Goal: Task Accomplishment & Management: Manage account settings

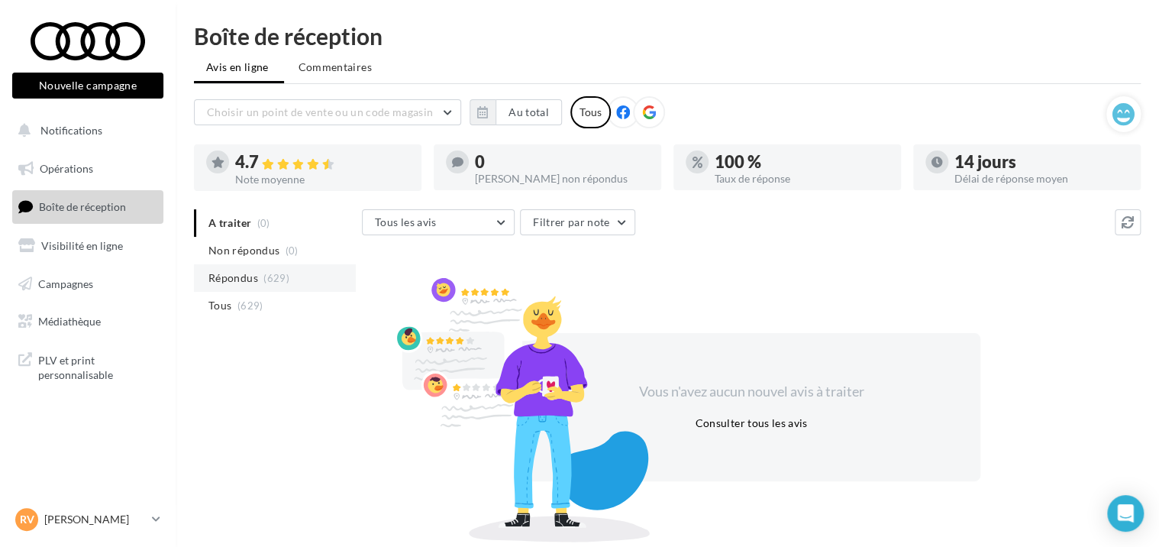
click at [239, 274] on span "Répondus" at bounding box center [233, 277] width 50 height 15
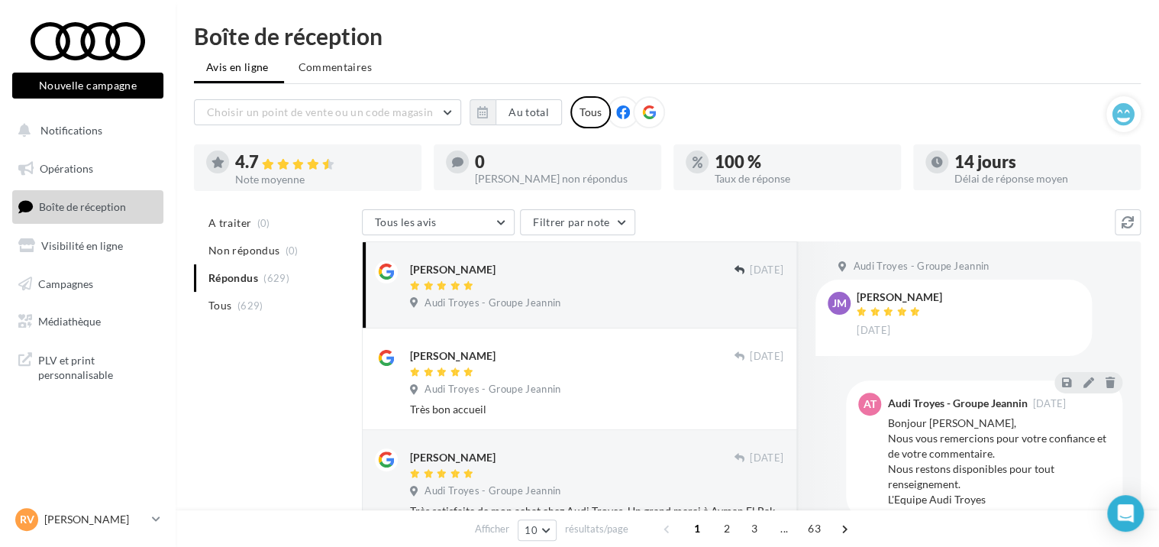
click at [244, 277] on ul "A traiter (0) Non répondus (0) Répondus (629) Tous (629)" at bounding box center [275, 264] width 162 height 110
click at [244, 237] on li "Non répondus (0)" at bounding box center [275, 250] width 162 height 27
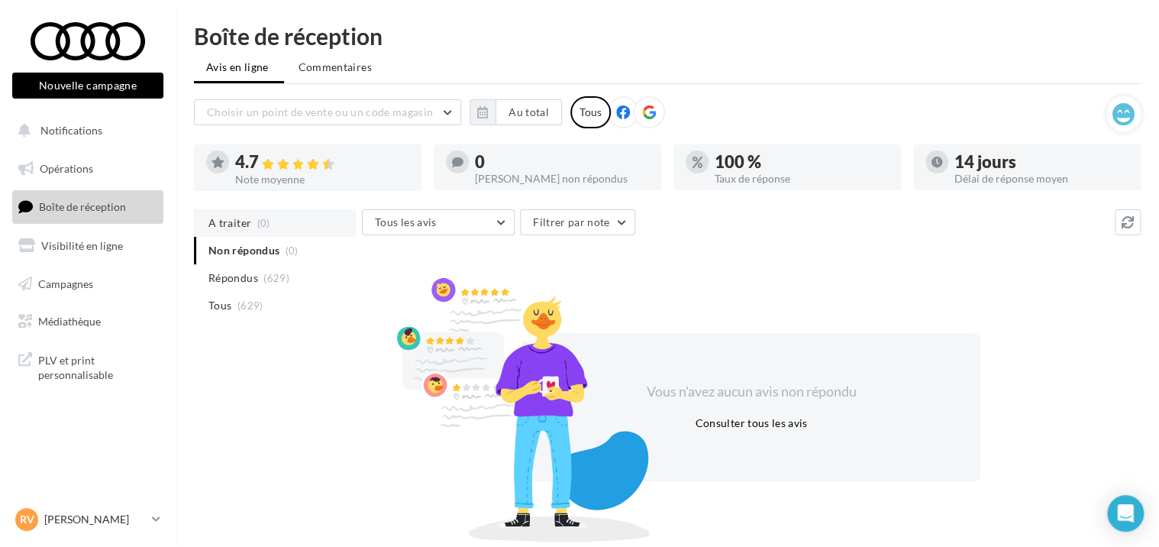
click at [247, 223] on span "A traiter" at bounding box center [229, 222] width 43 height 15
click at [242, 275] on span "Répondus" at bounding box center [233, 277] width 50 height 15
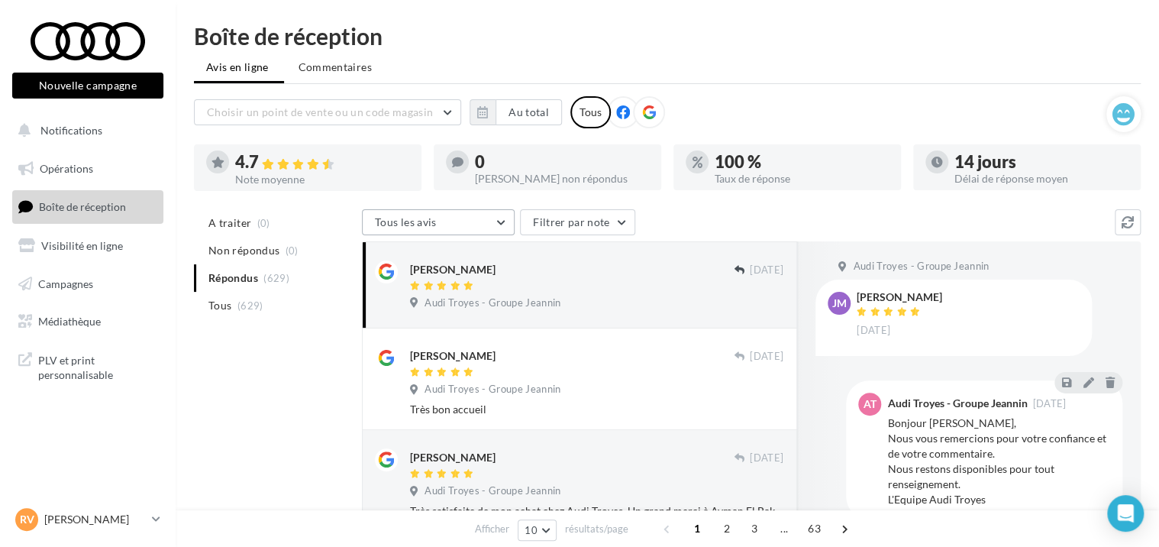
click at [487, 221] on button "Tous les avis" at bounding box center [438, 222] width 153 height 26
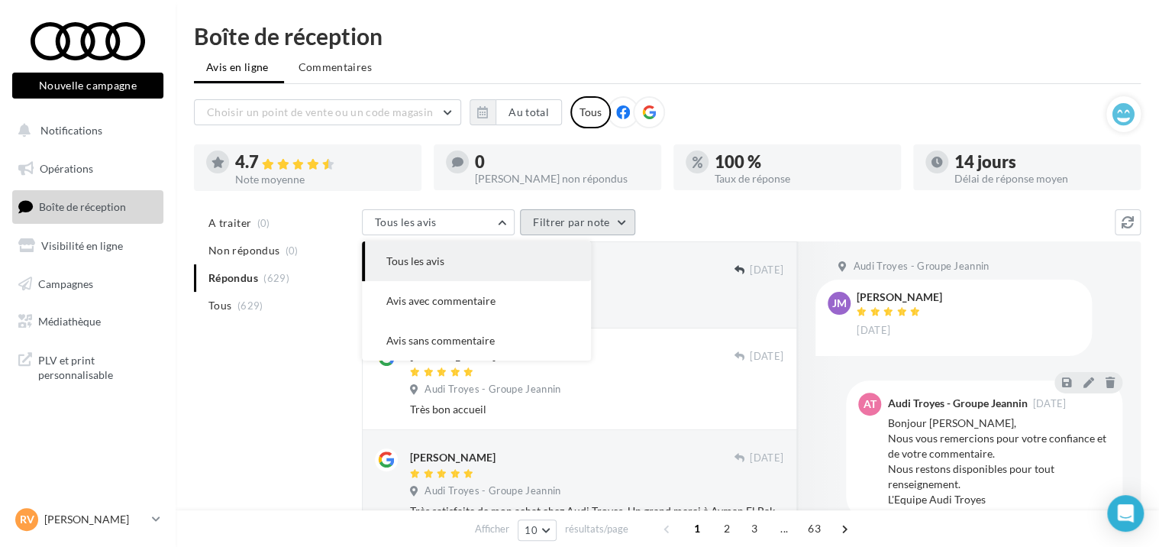
click at [625, 220] on button "Filtrer par note" at bounding box center [577, 222] width 115 height 26
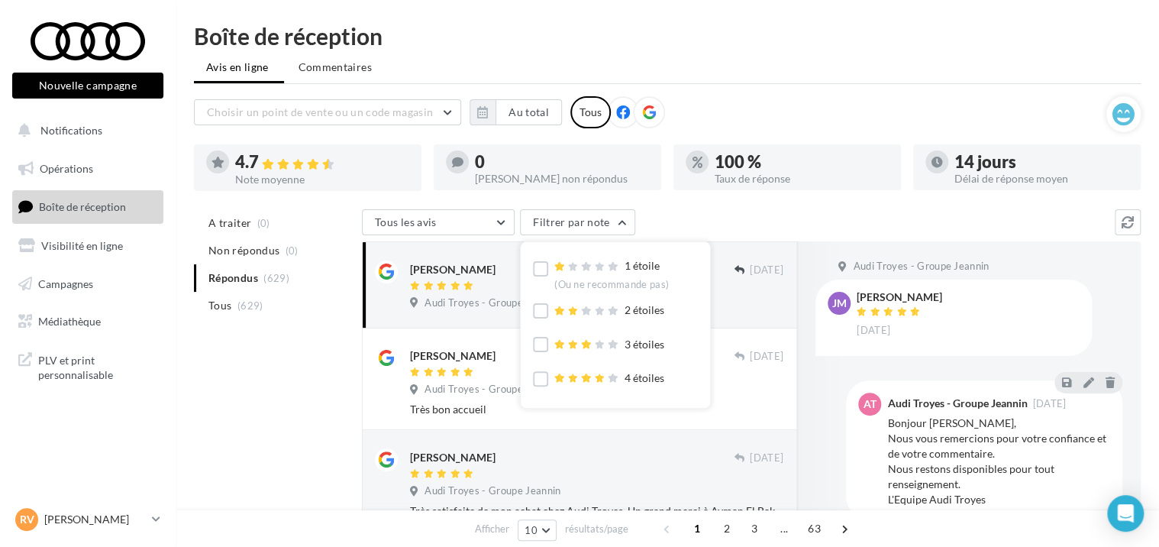
click at [706, 221] on div "Tous les avis Tous les avis Avis avec commentaire Avis sans commentaire Filtrer…" at bounding box center [738, 223] width 753 height 29
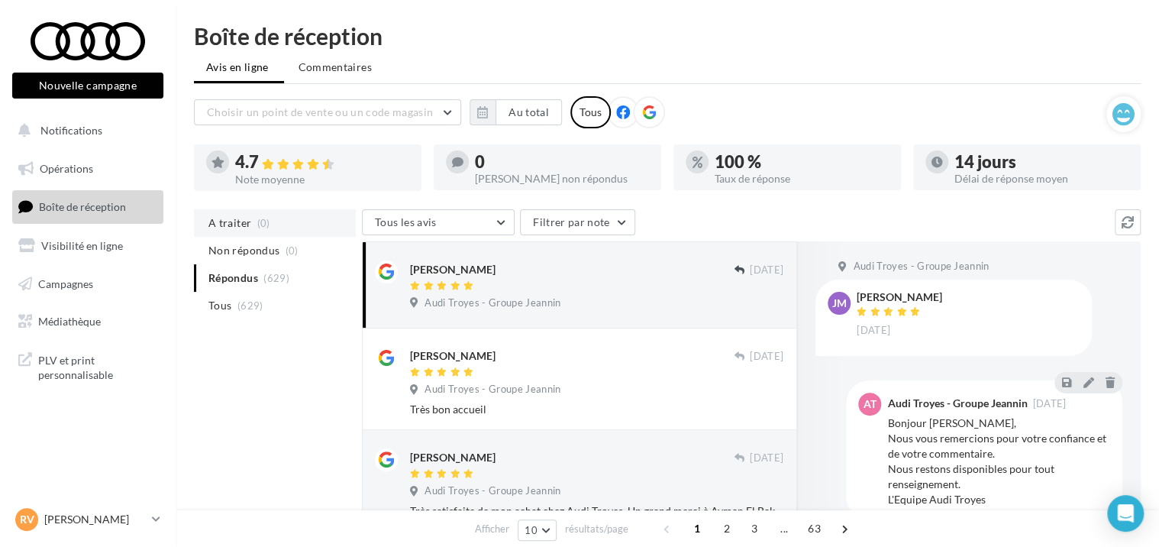
click at [264, 221] on span "(0)" at bounding box center [263, 223] width 13 height 12
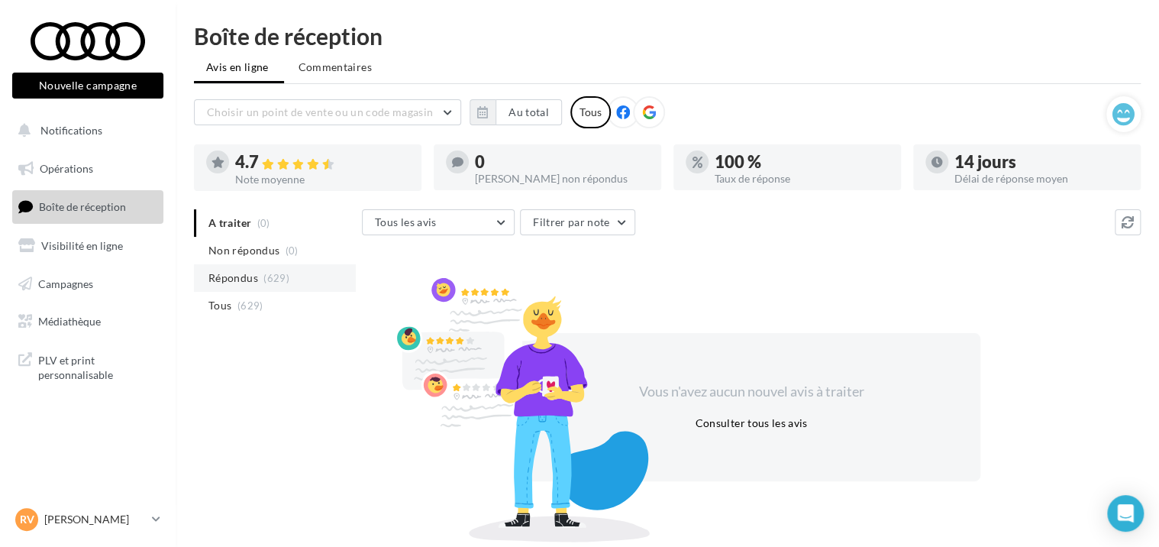
click at [269, 282] on span "(629)" at bounding box center [276, 278] width 26 height 12
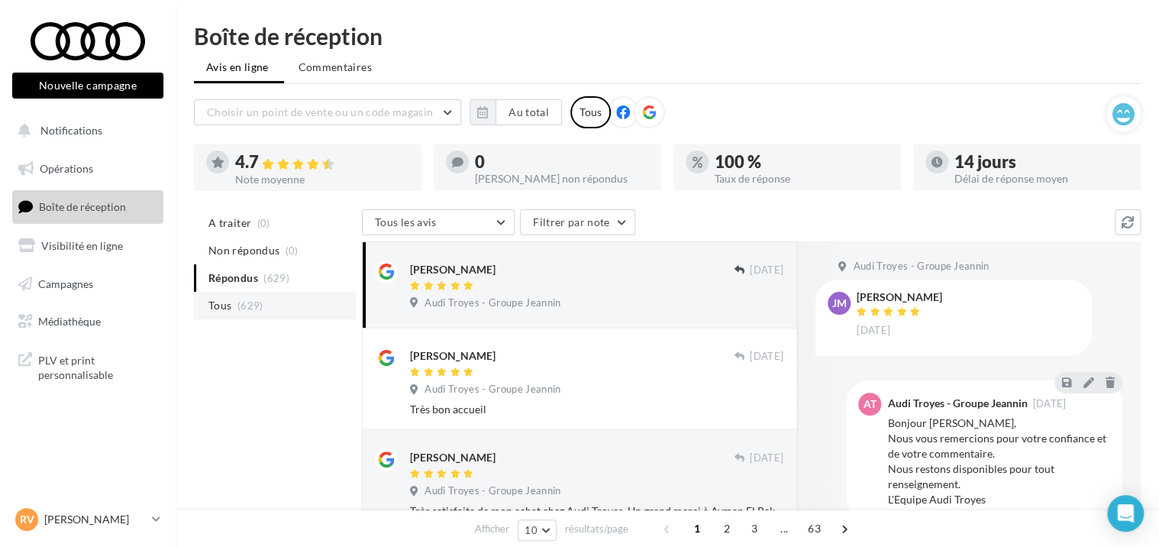
click at [265, 302] on li "Tous (629)" at bounding box center [275, 305] width 162 height 27
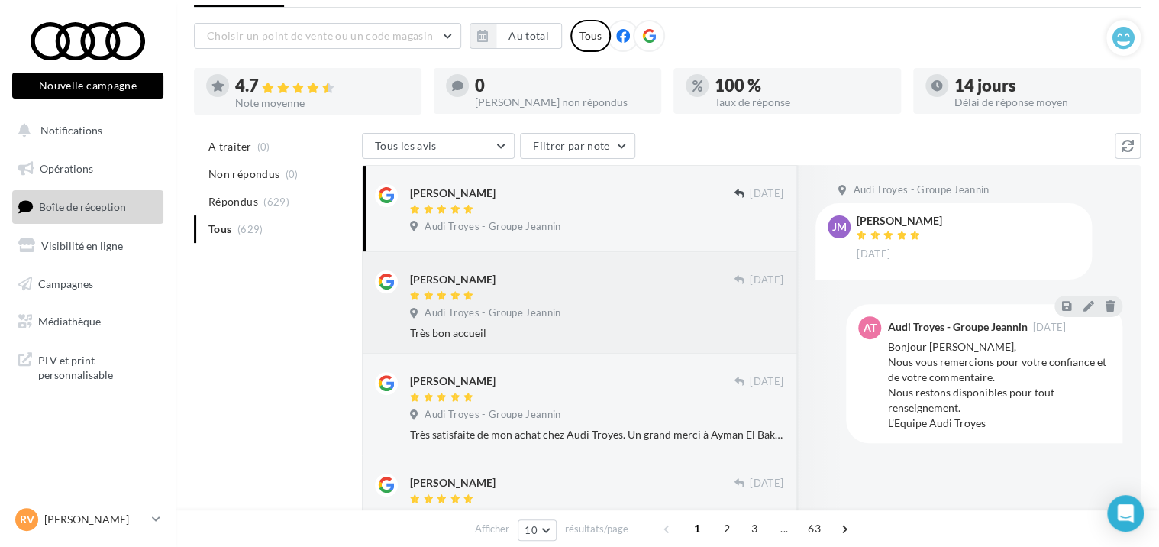
click at [650, 324] on div "[PERSON_NAME] [DATE] Audi Troyes - Groupe Jeannin Très bon accueil" at bounding box center [596, 305] width 373 height 70
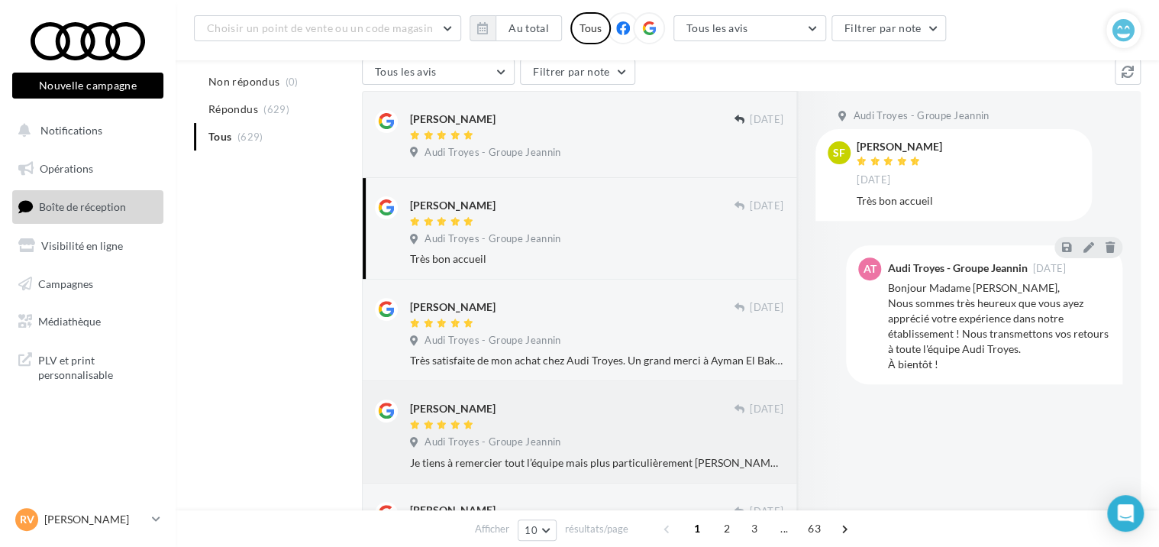
scroll to position [229, 0]
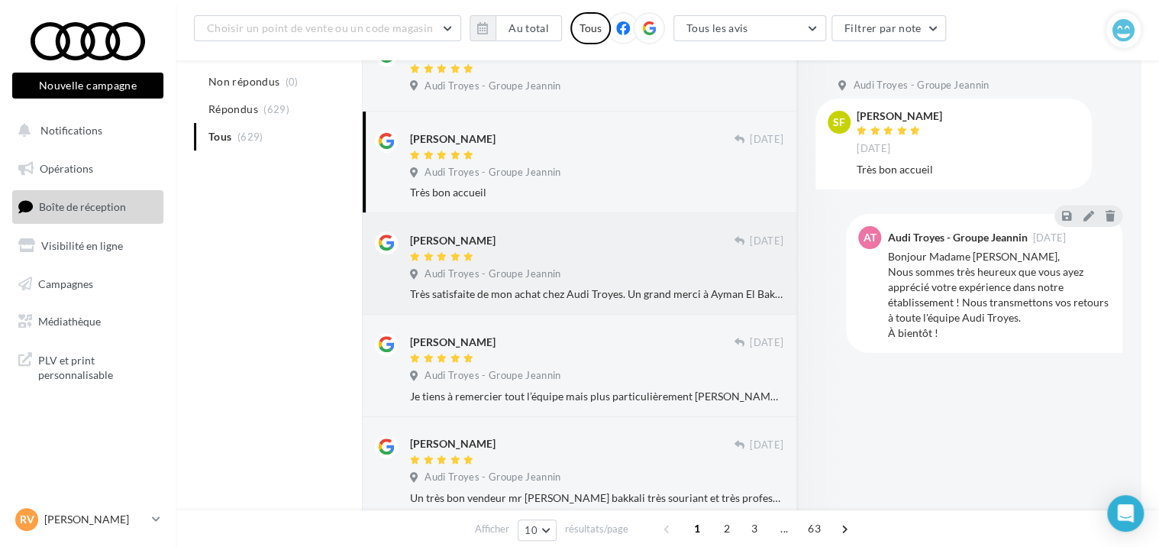
click at [582, 257] on div at bounding box center [572, 257] width 324 height 13
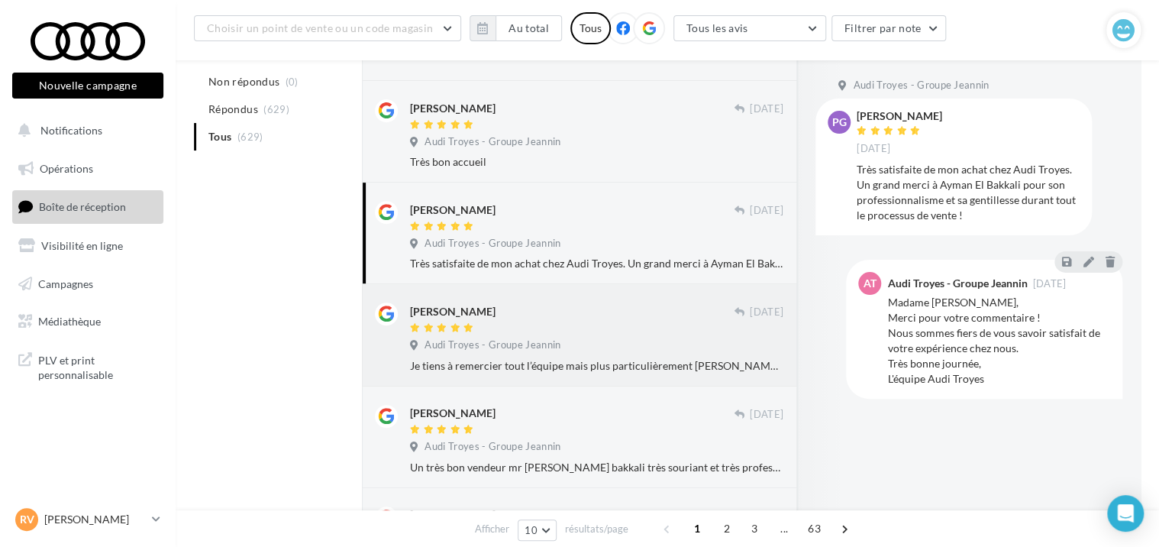
scroll to position [305, 0]
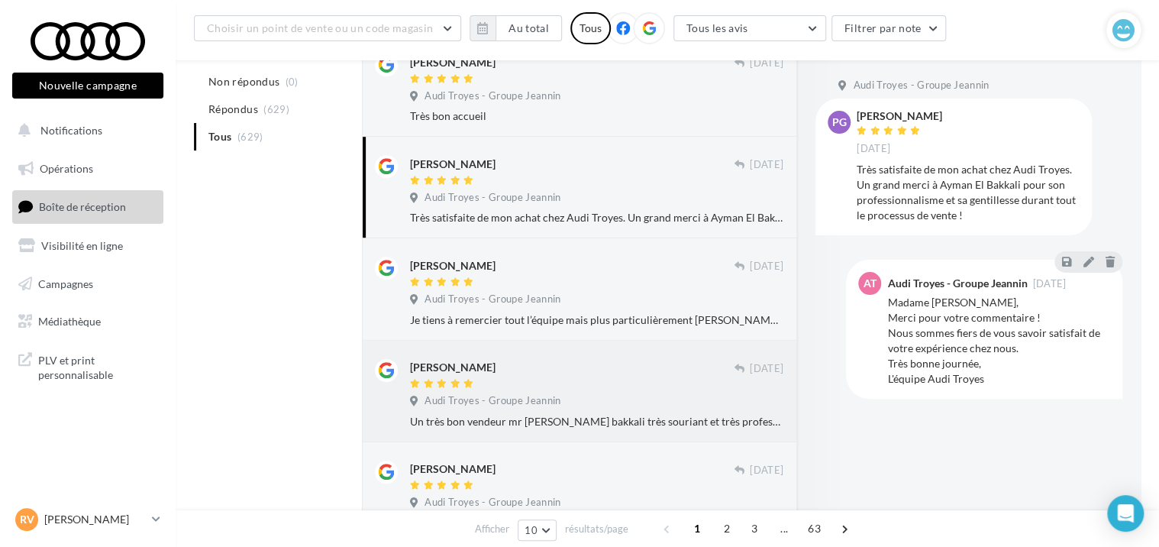
click at [557, 373] on div "[PERSON_NAME]" at bounding box center [572, 367] width 324 height 16
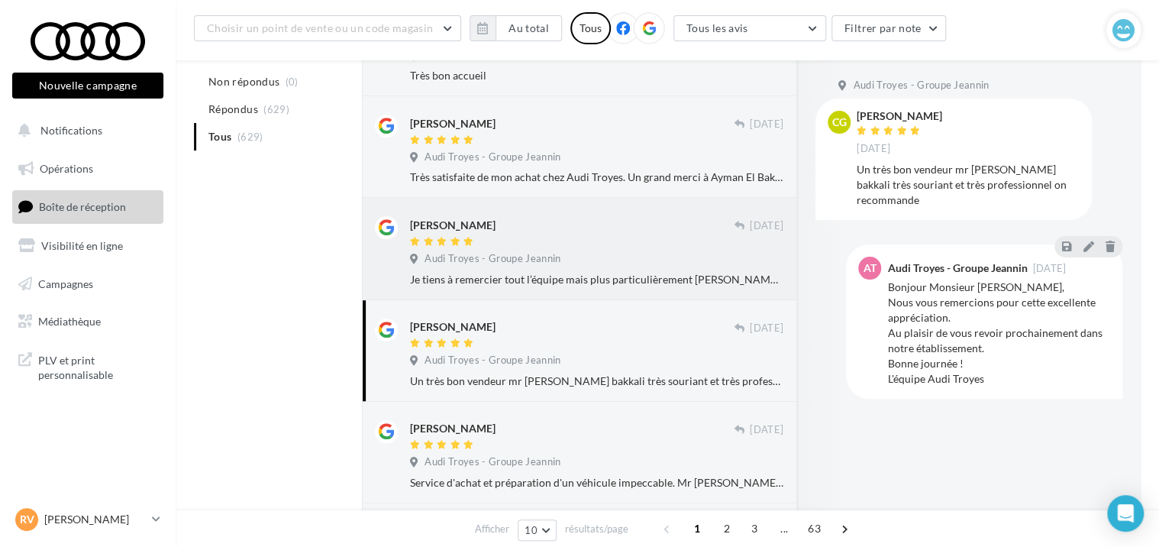
scroll to position [382, 0]
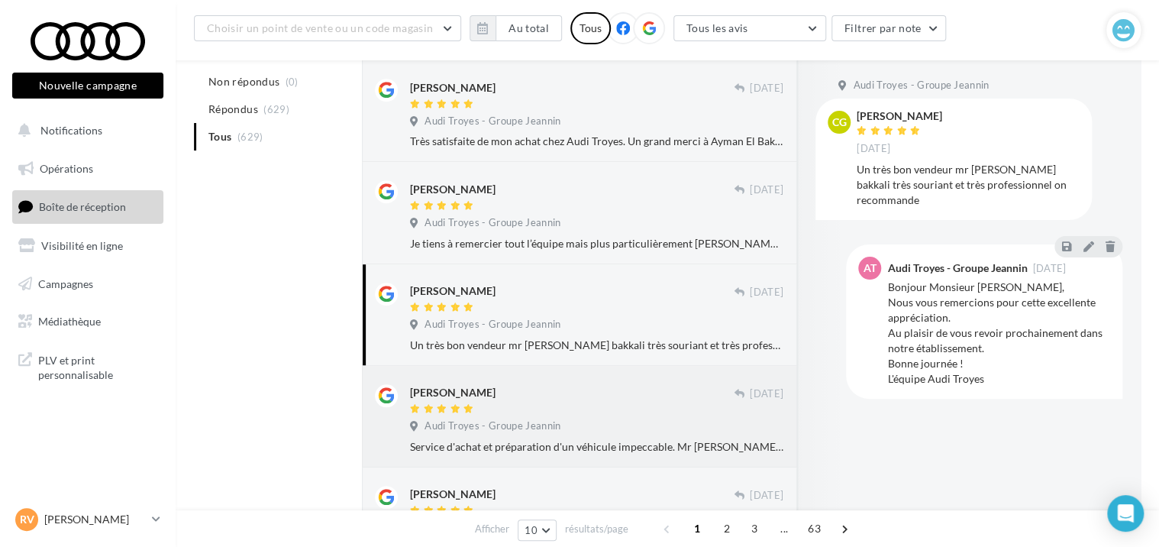
click at [535, 407] on div at bounding box center [572, 409] width 324 height 13
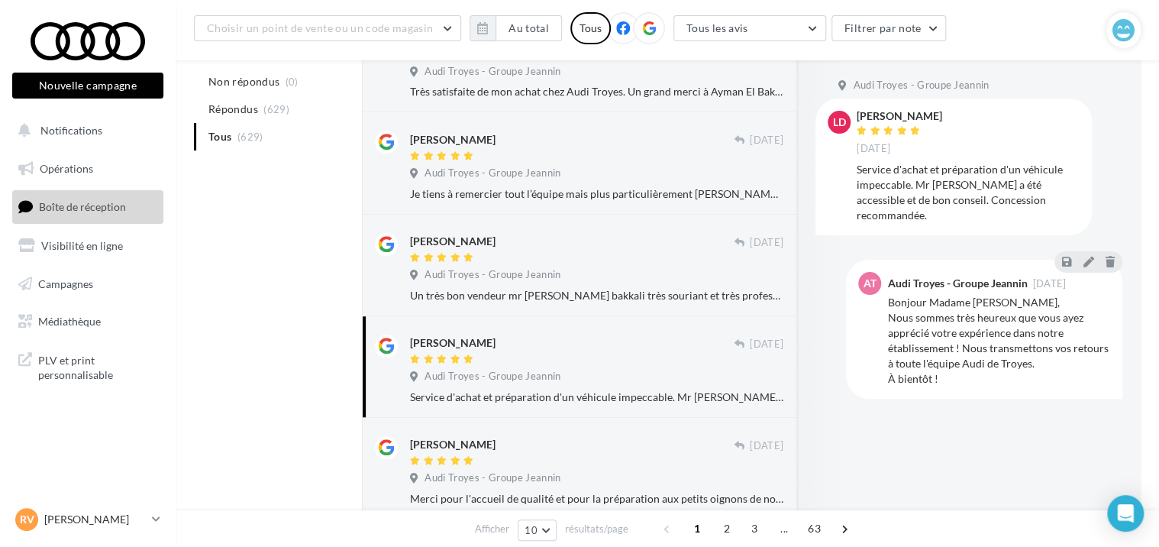
scroll to position [458, 0]
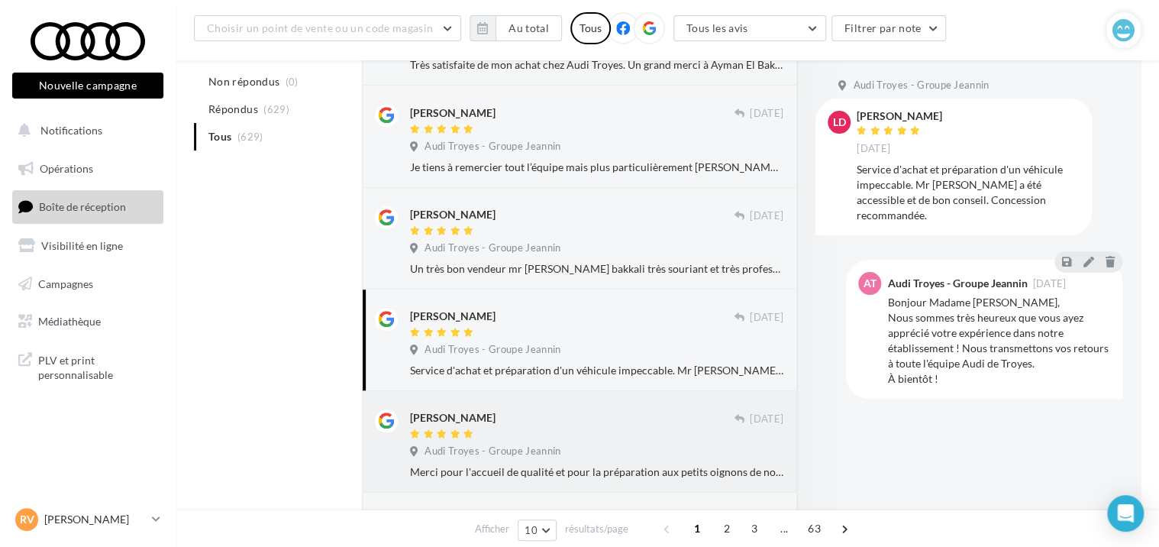
click at [553, 418] on div "[PERSON_NAME]" at bounding box center [572, 417] width 324 height 16
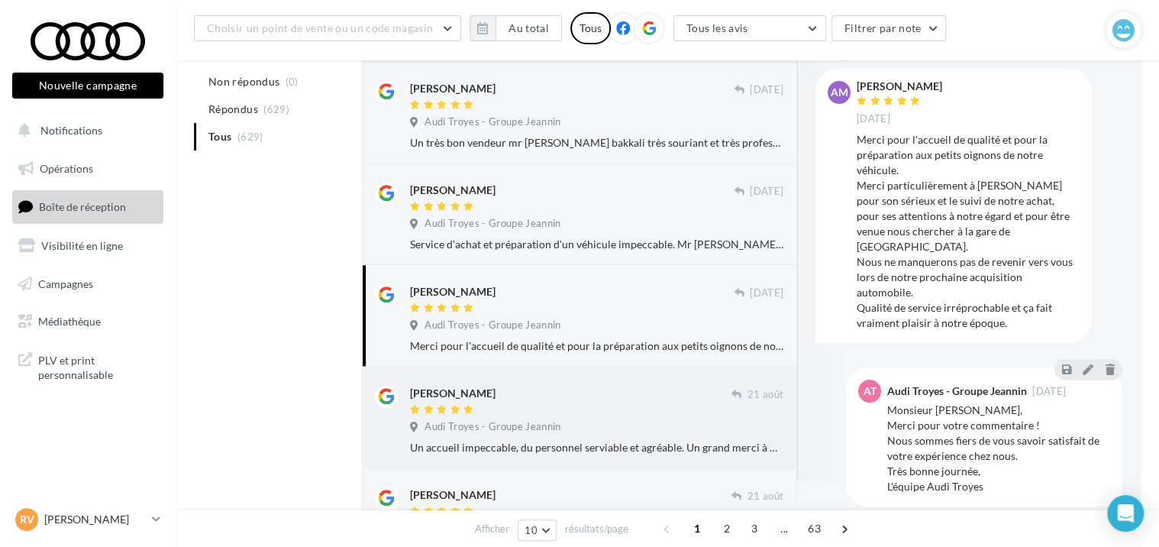
scroll to position [611, 0]
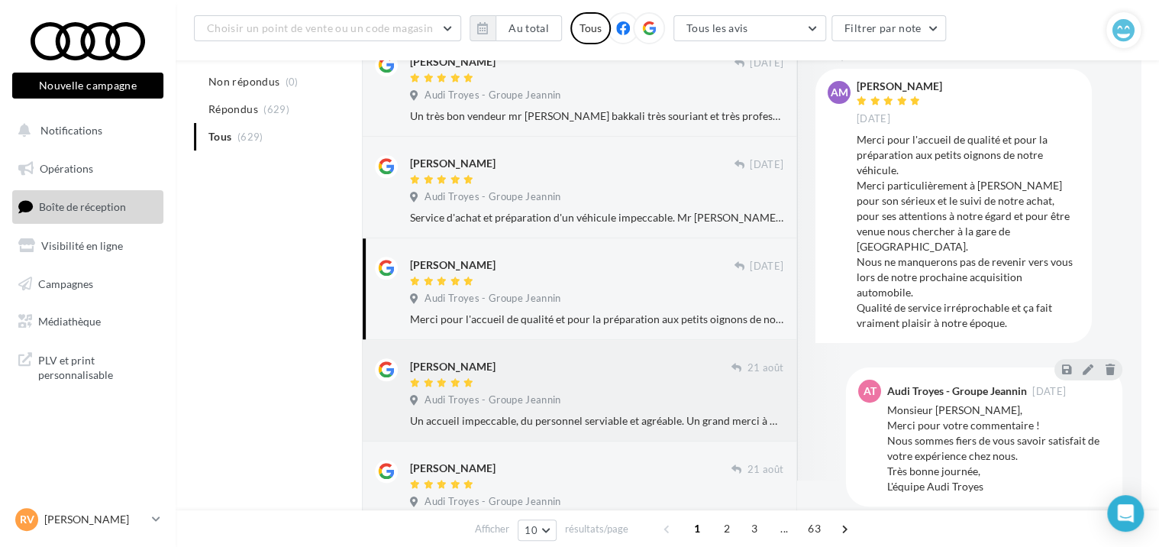
click at [575, 380] on div at bounding box center [570, 383] width 321 height 13
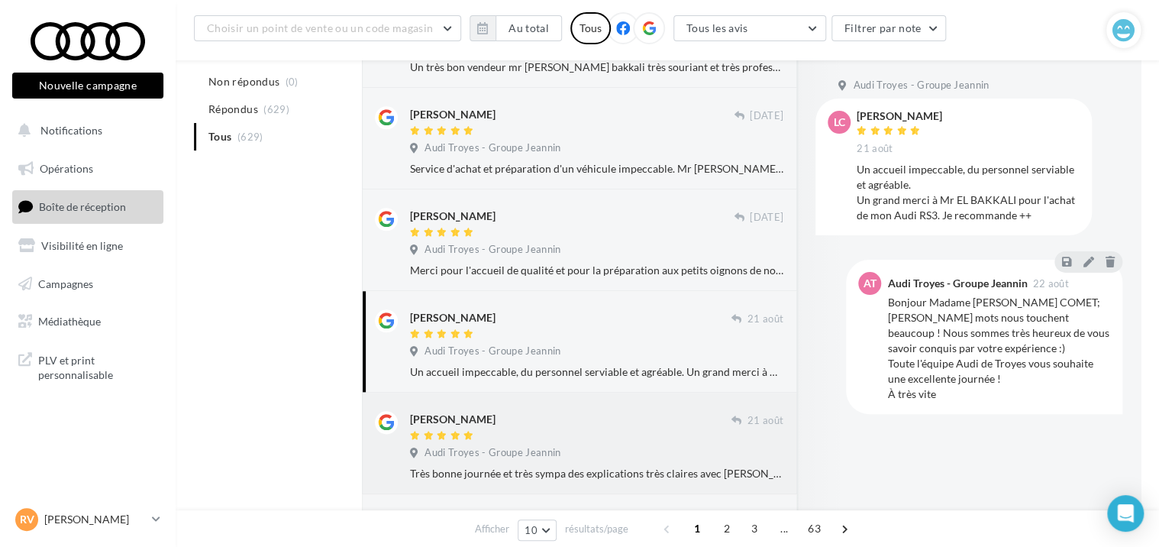
scroll to position [687, 0]
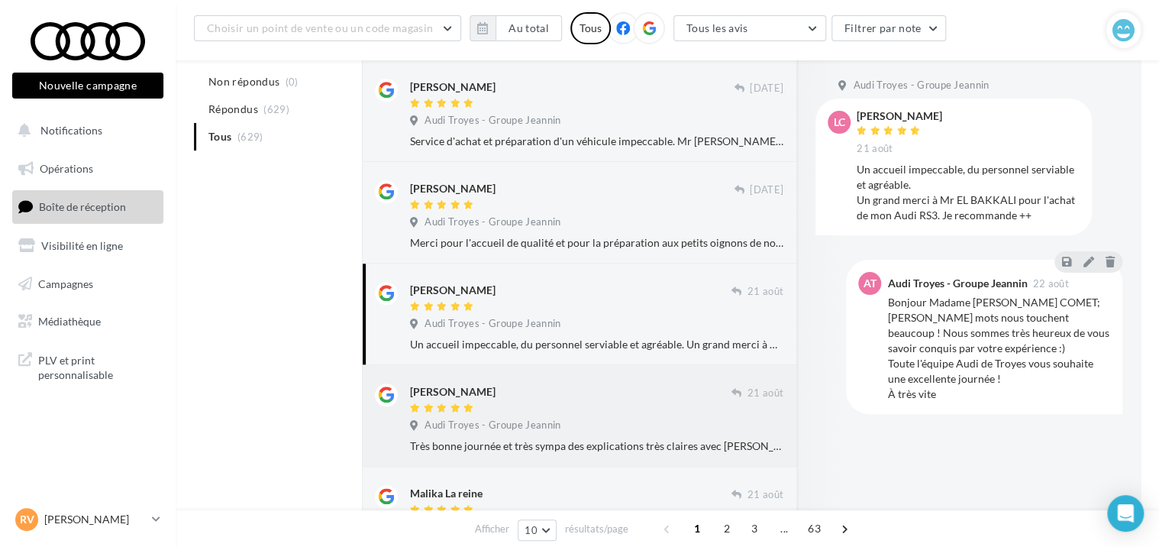
click at [587, 405] on div at bounding box center [570, 408] width 321 height 13
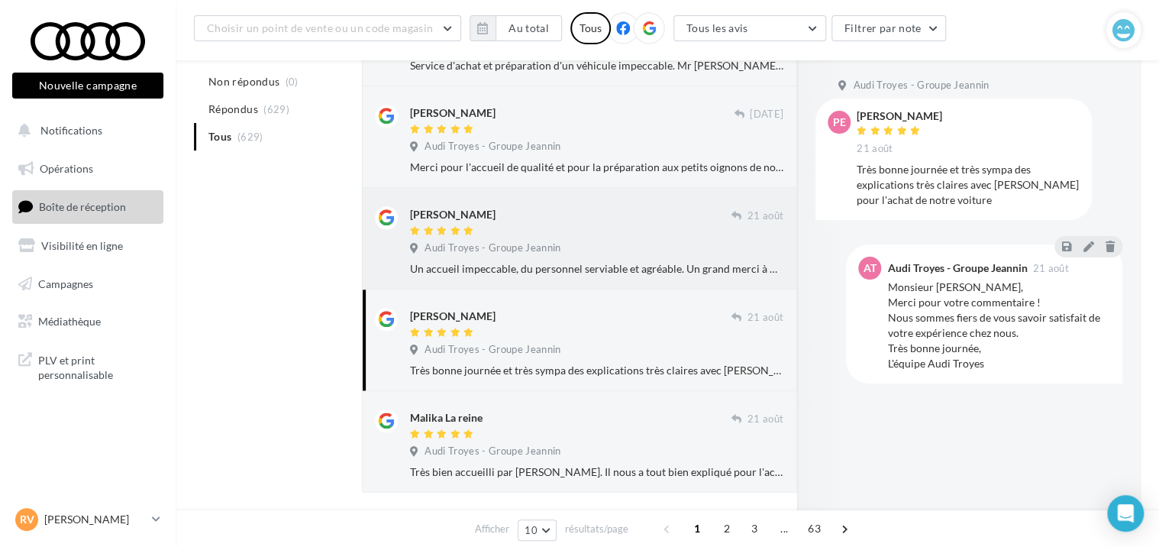
scroll to position [816, 0]
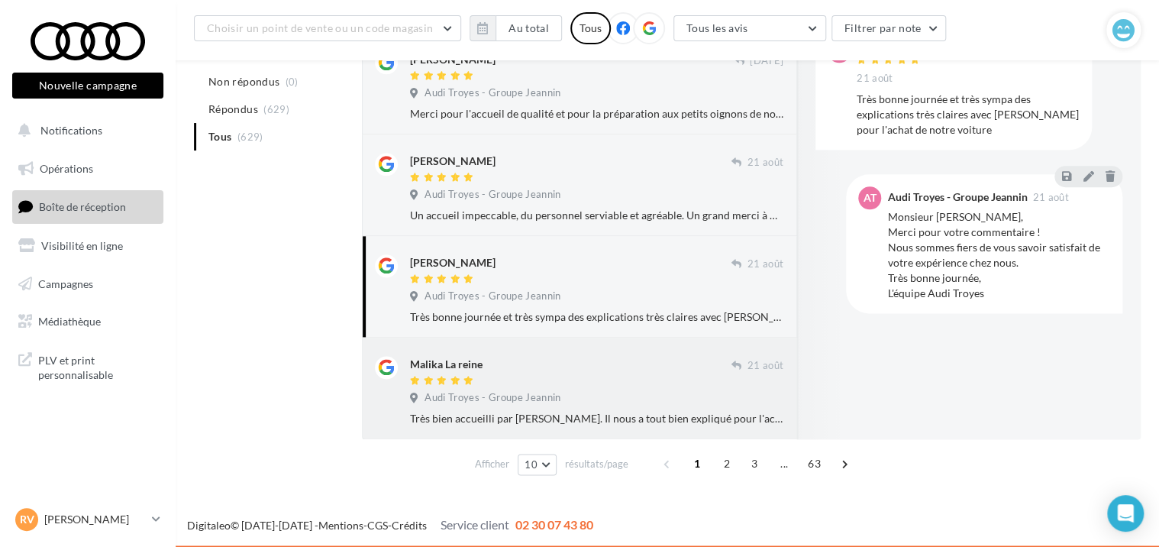
click at [583, 376] on div at bounding box center [570, 381] width 321 height 13
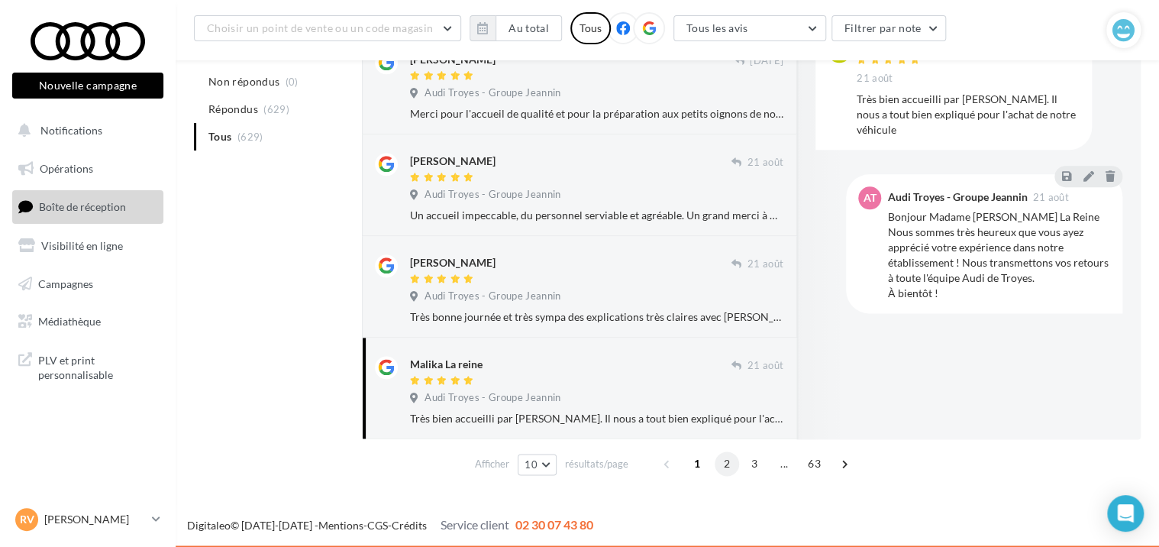
click at [725, 469] on span "2" at bounding box center [727, 463] width 24 height 24
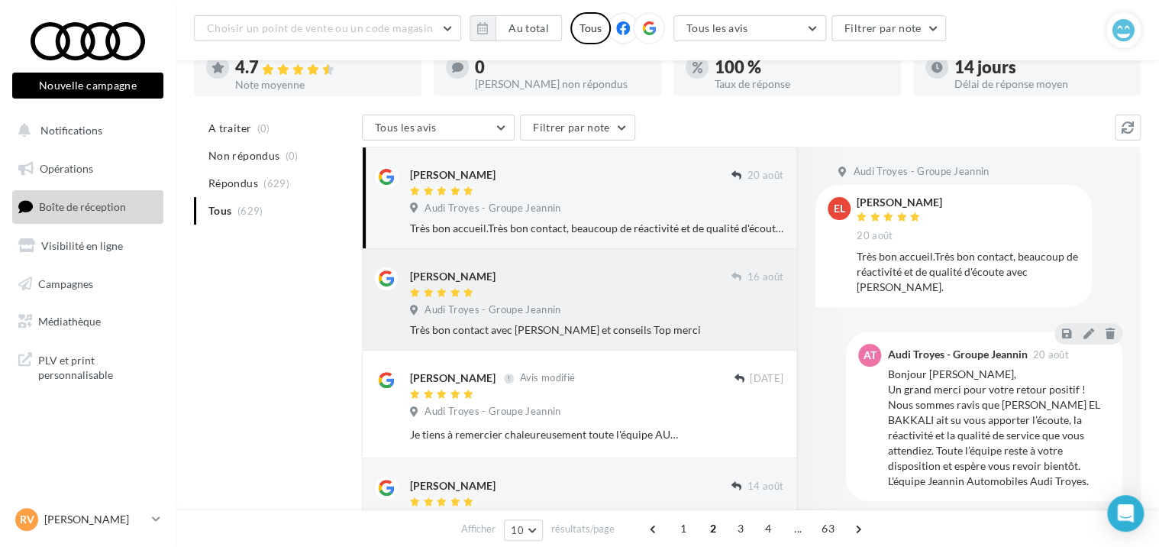
scroll to position [0, 0]
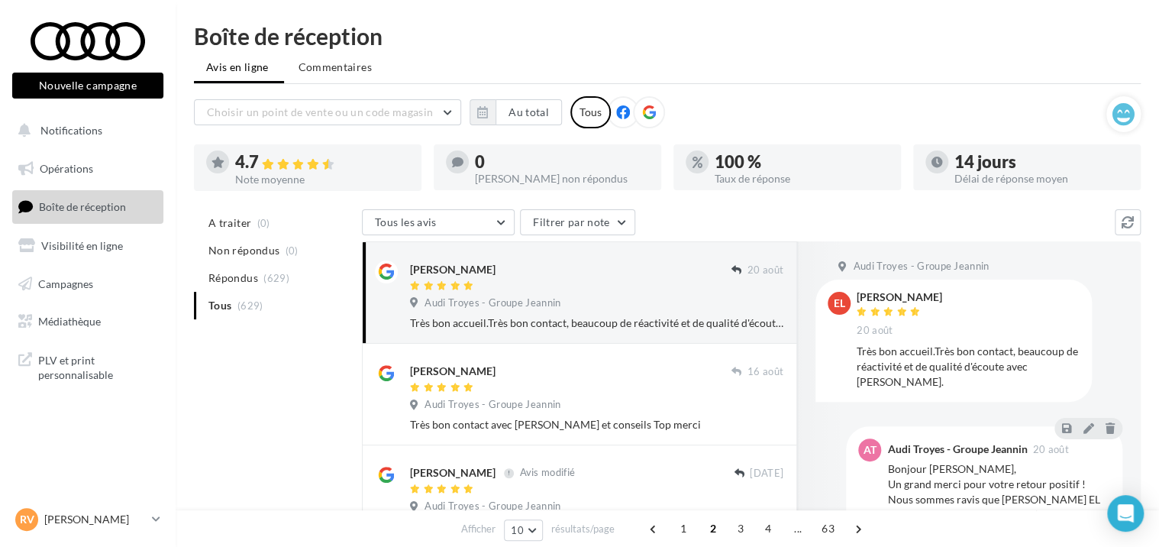
click at [602, 300] on div "Audi Troyes - Groupe Jeannin" at bounding box center [596, 304] width 373 height 17
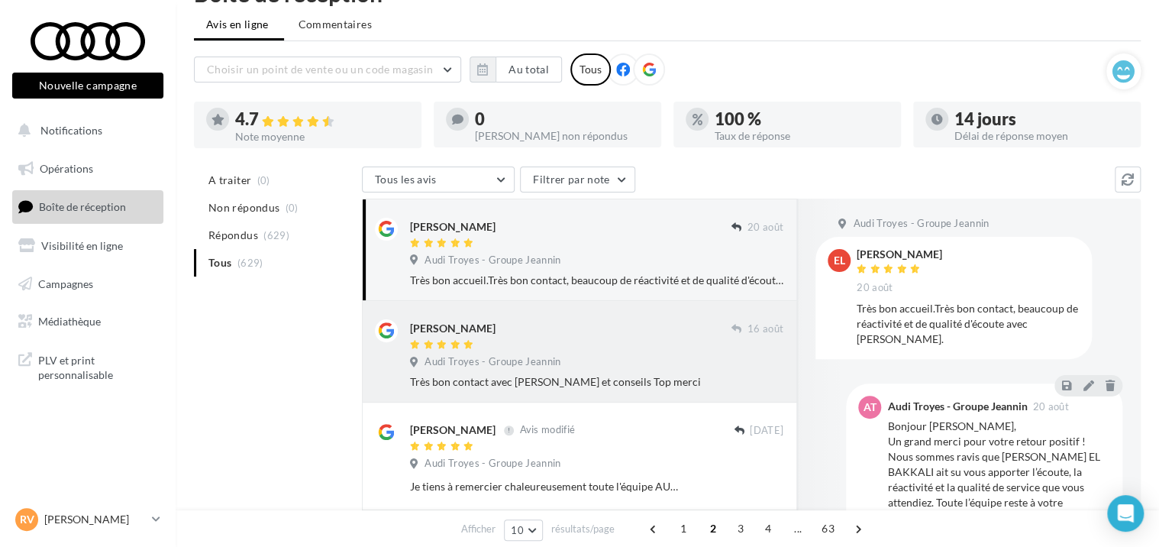
scroll to position [76, 0]
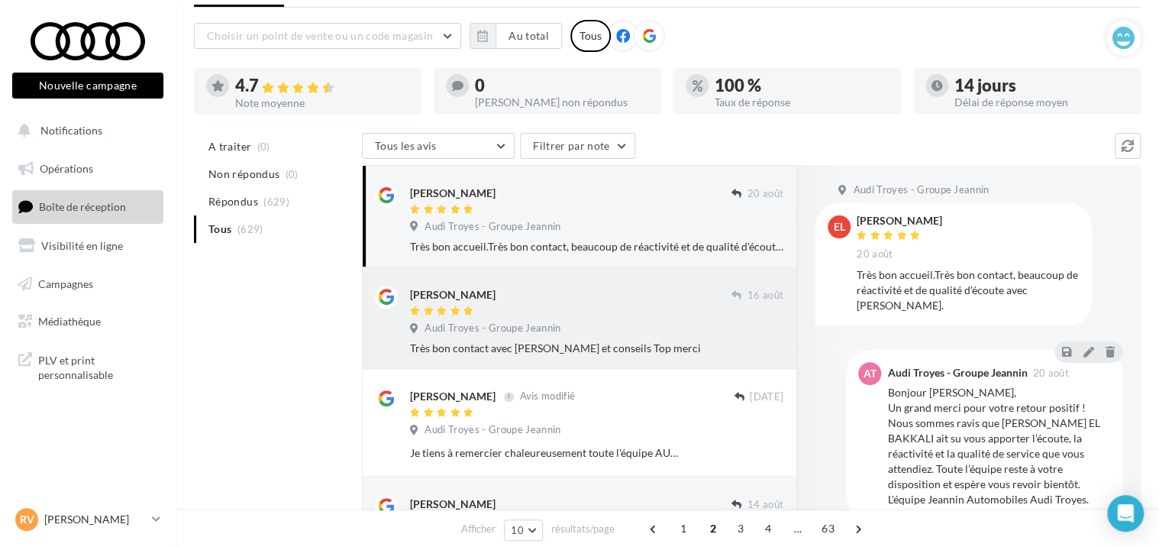
click at [596, 295] on div "[PERSON_NAME]" at bounding box center [570, 294] width 321 height 16
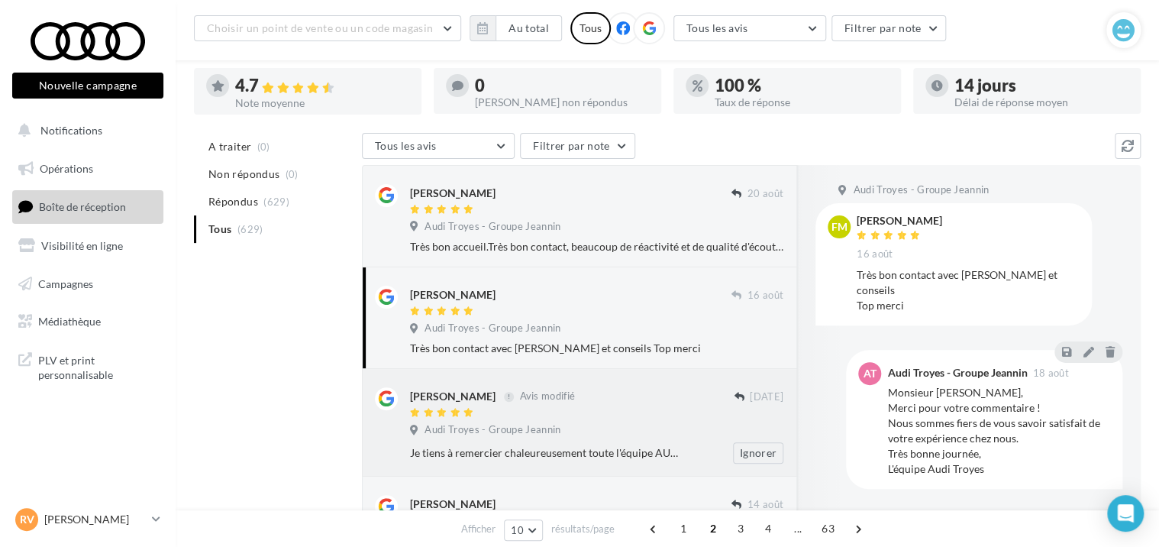
scroll to position [153, 0]
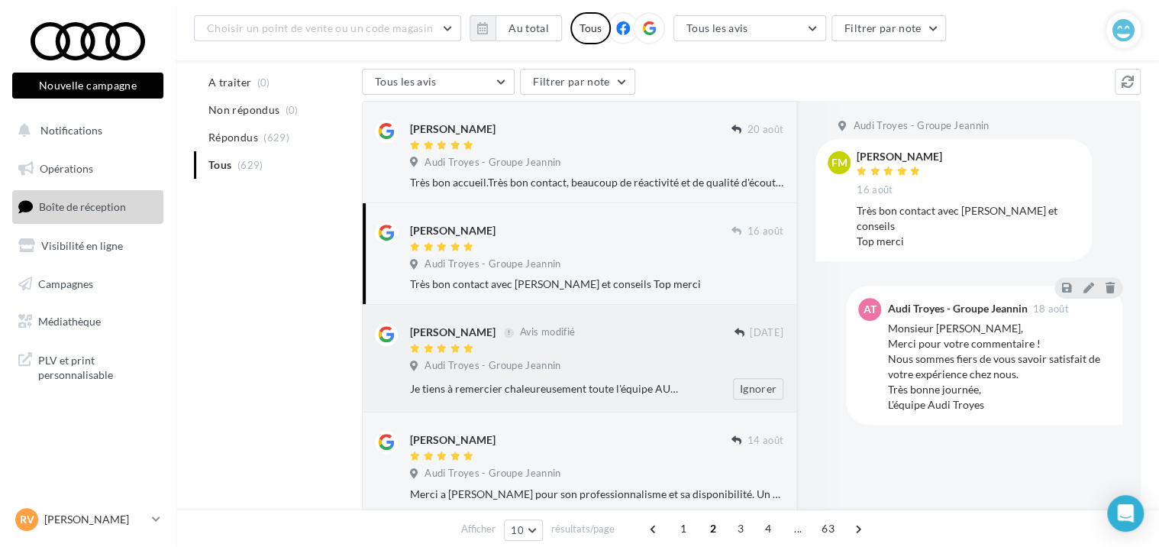
click at [599, 361] on div "Audi Troyes - Groupe Jeannin" at bounding box center [596, 367] width 373 height 17
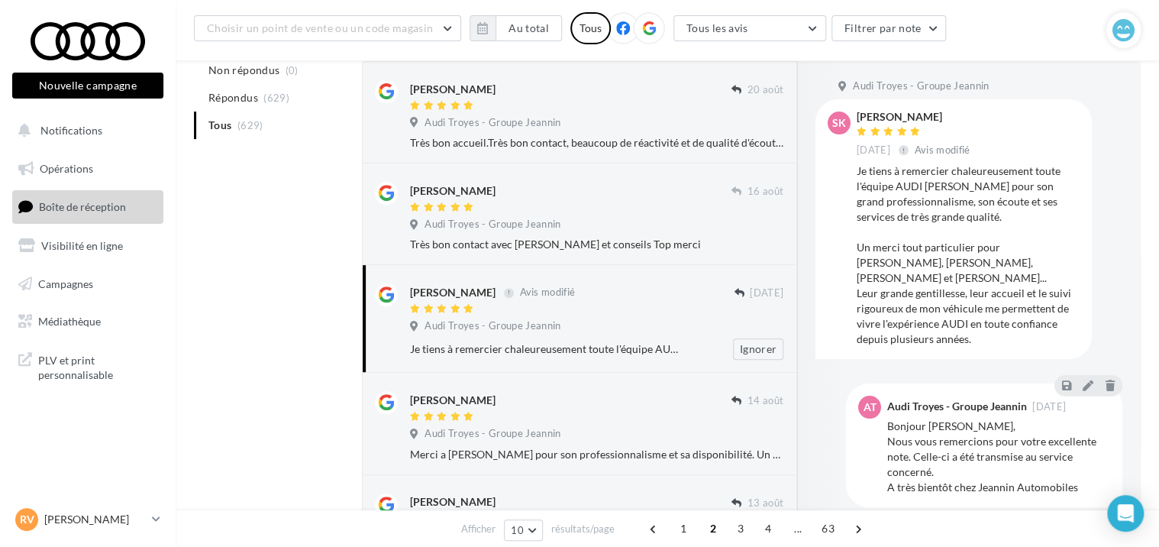
scroll to position [229, 0]
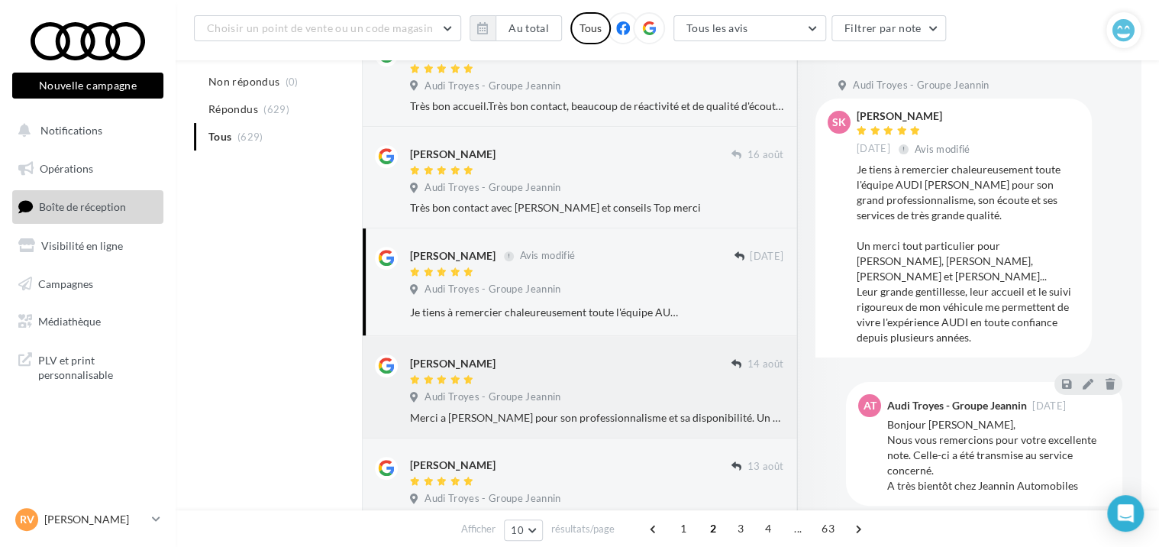
click at [578, 375] on div at bounding box center [570, 380] width 321 height 13
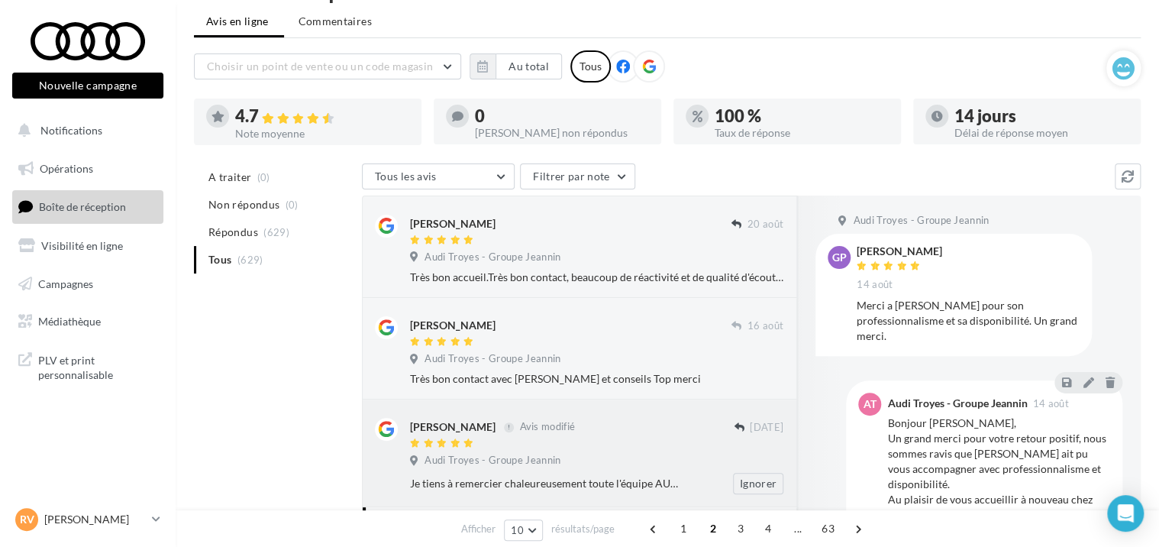
scroll to position [0, 0]
